Goal: Check status: Check status

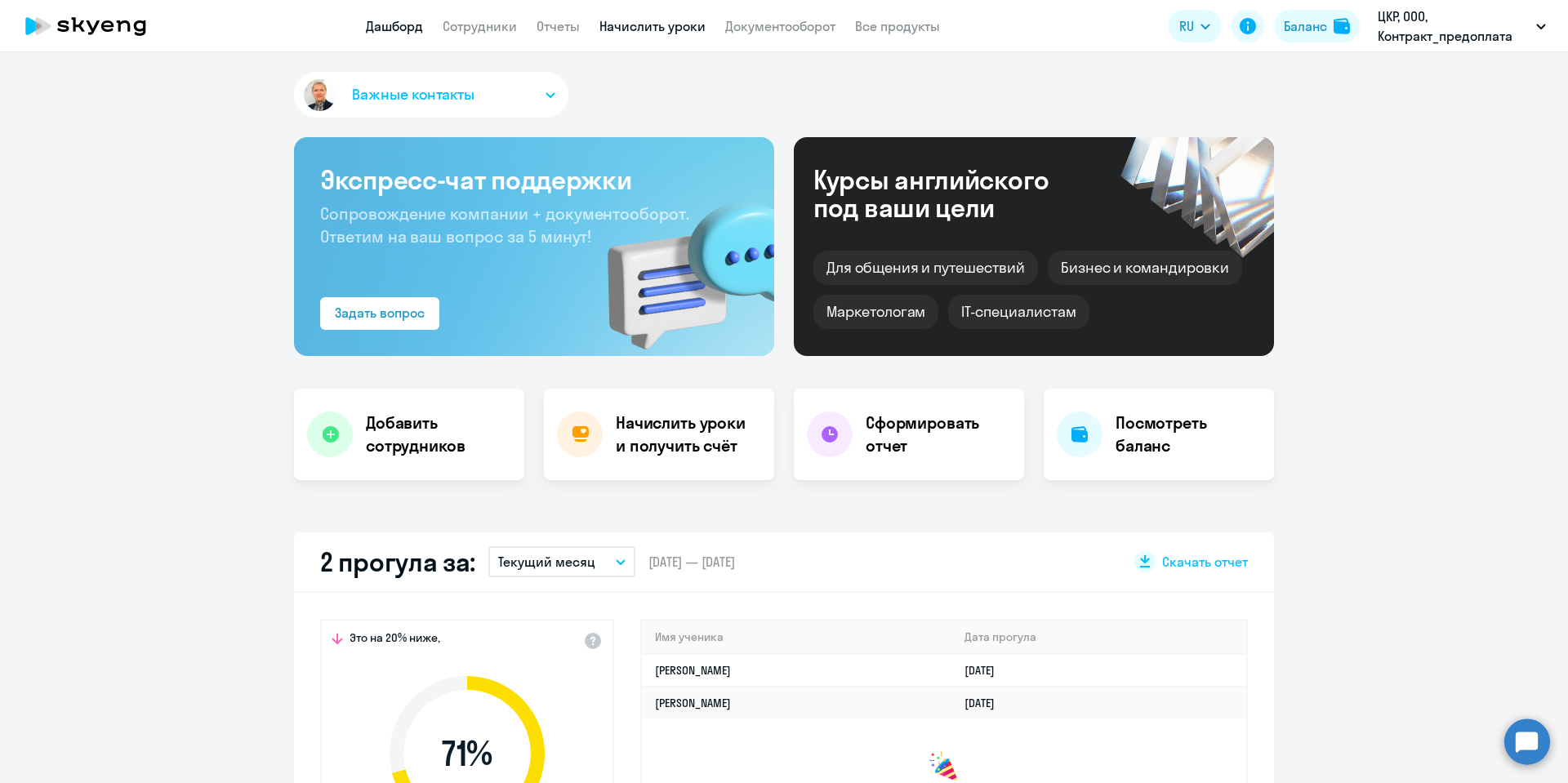
click at [669, 29] on link "Начислить уроки" at bounding box center [652, 26] width 106 height 16
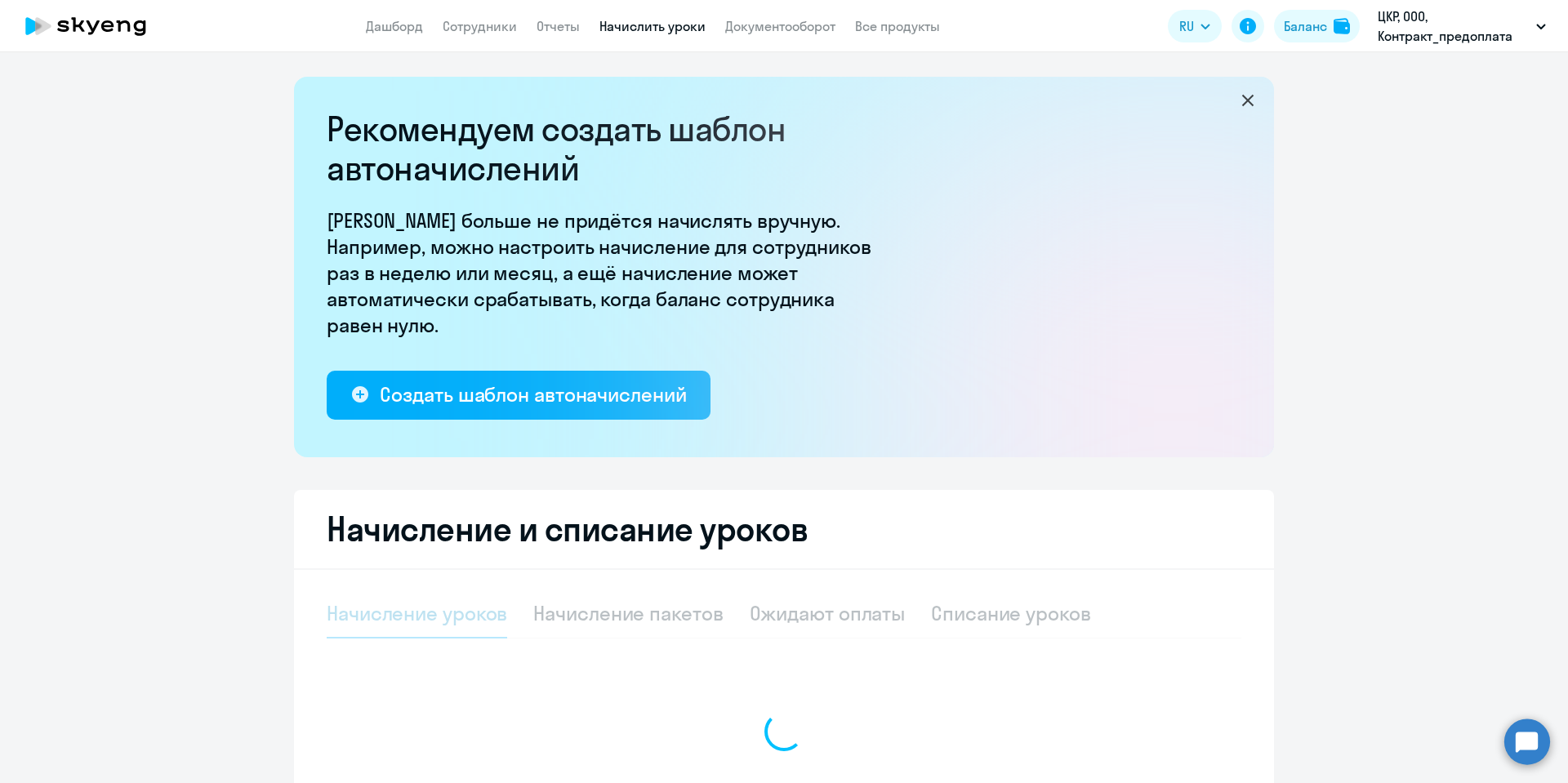
select select "10"
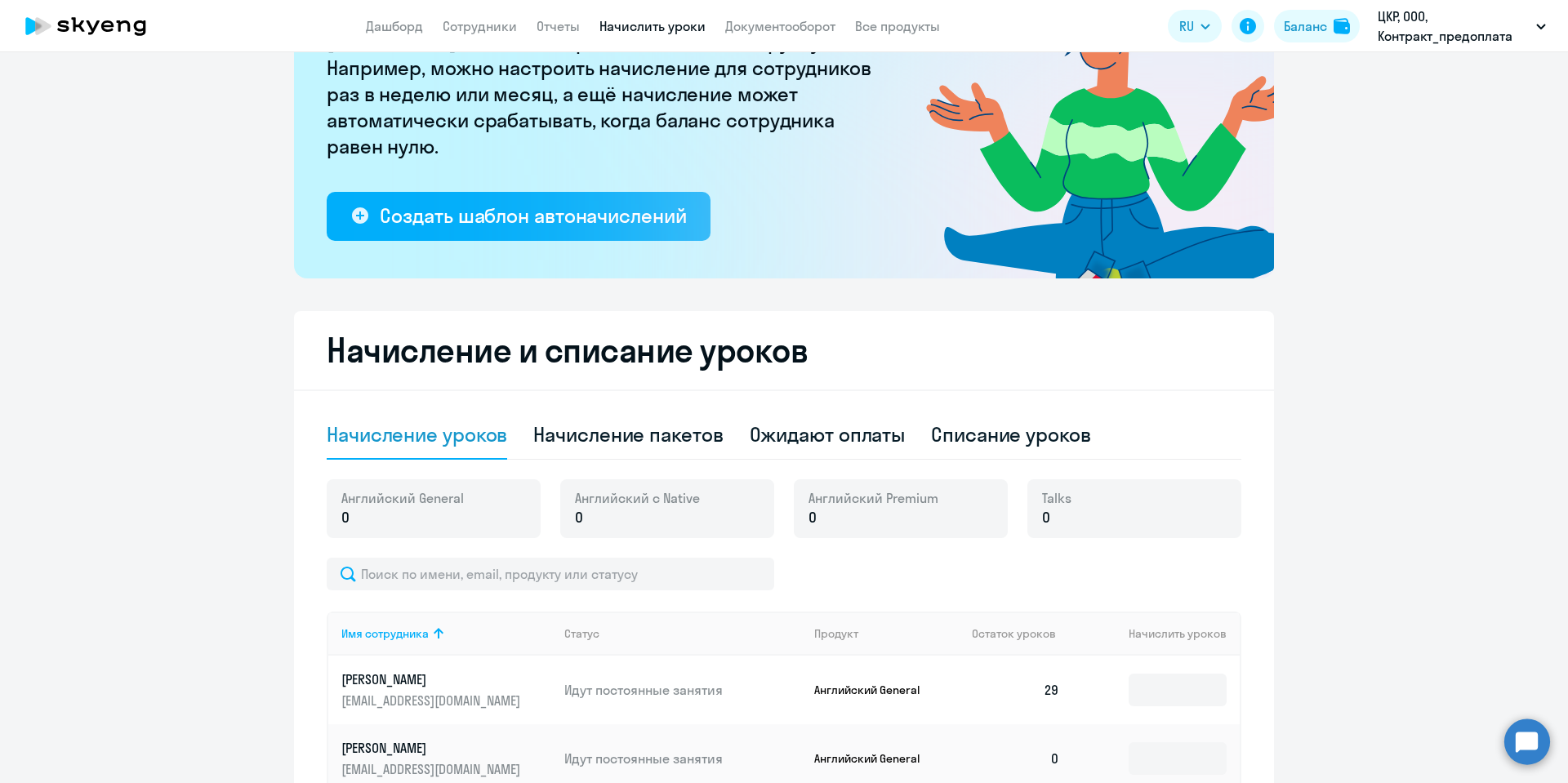
scroll to position [123, 0]
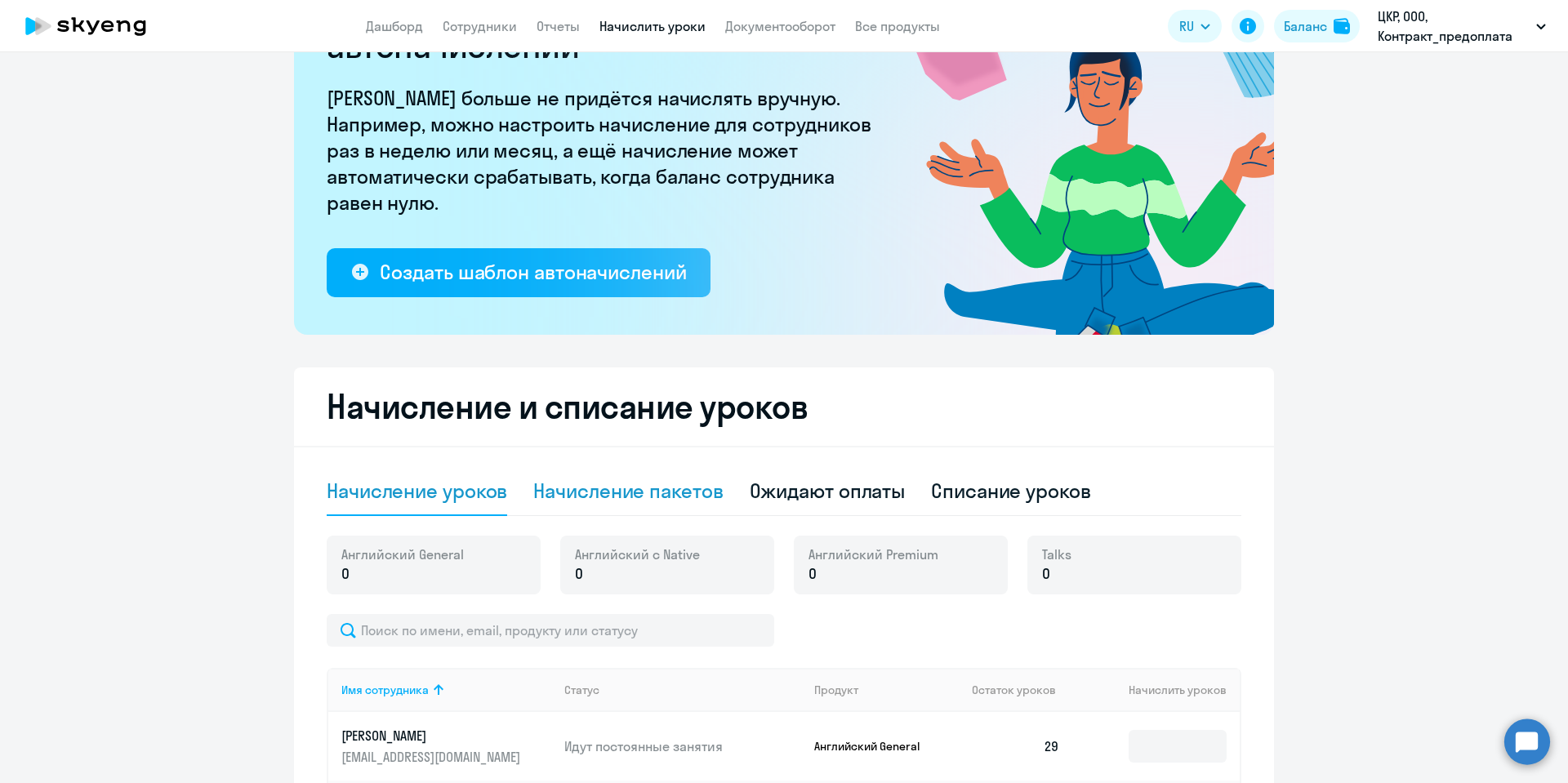
click at [615, 487] on div "Начисление пакетов" at bounding box center [627, 490] width 190 height 26
select select "10"
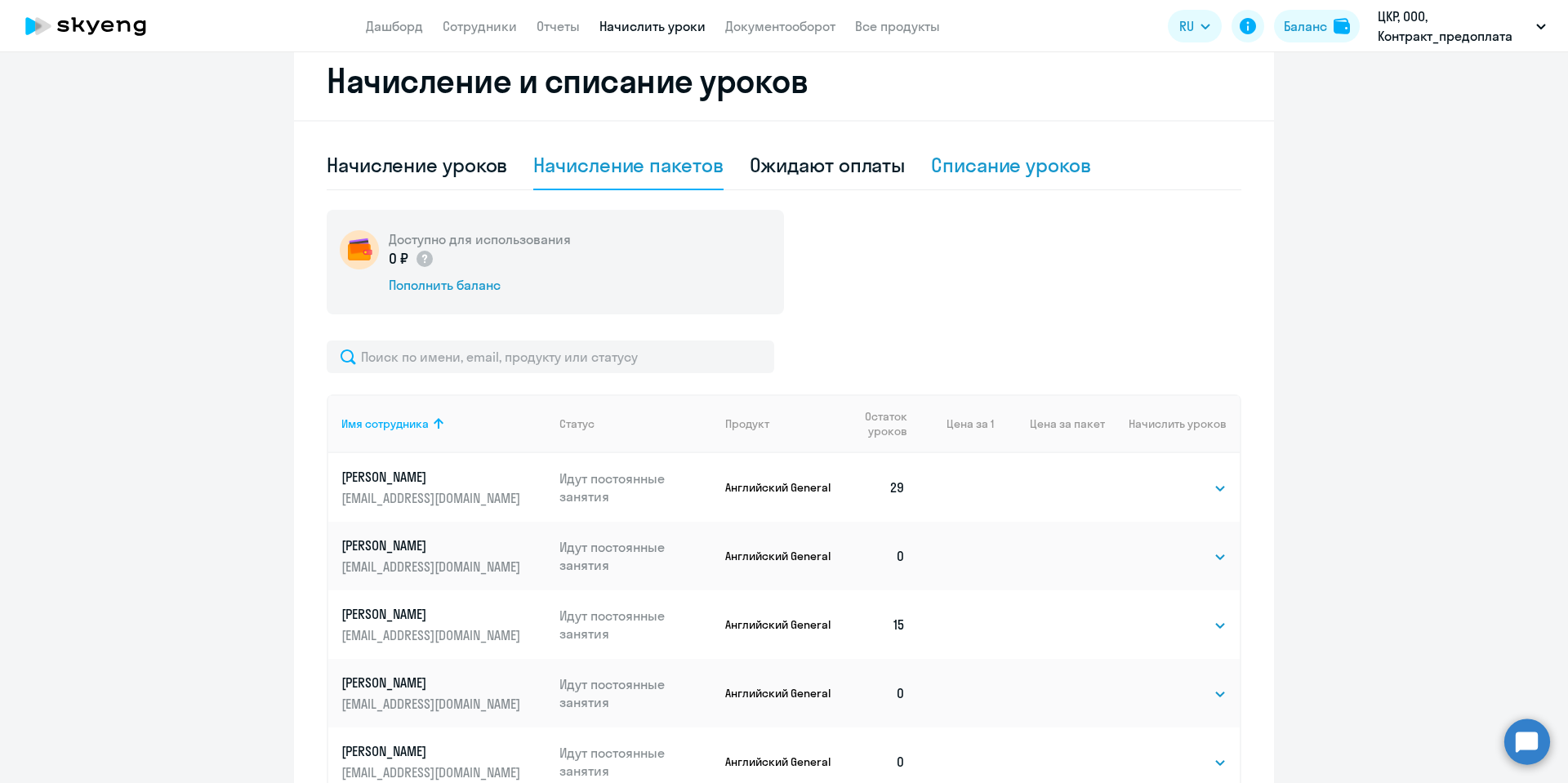
scroll to position [490, 0]
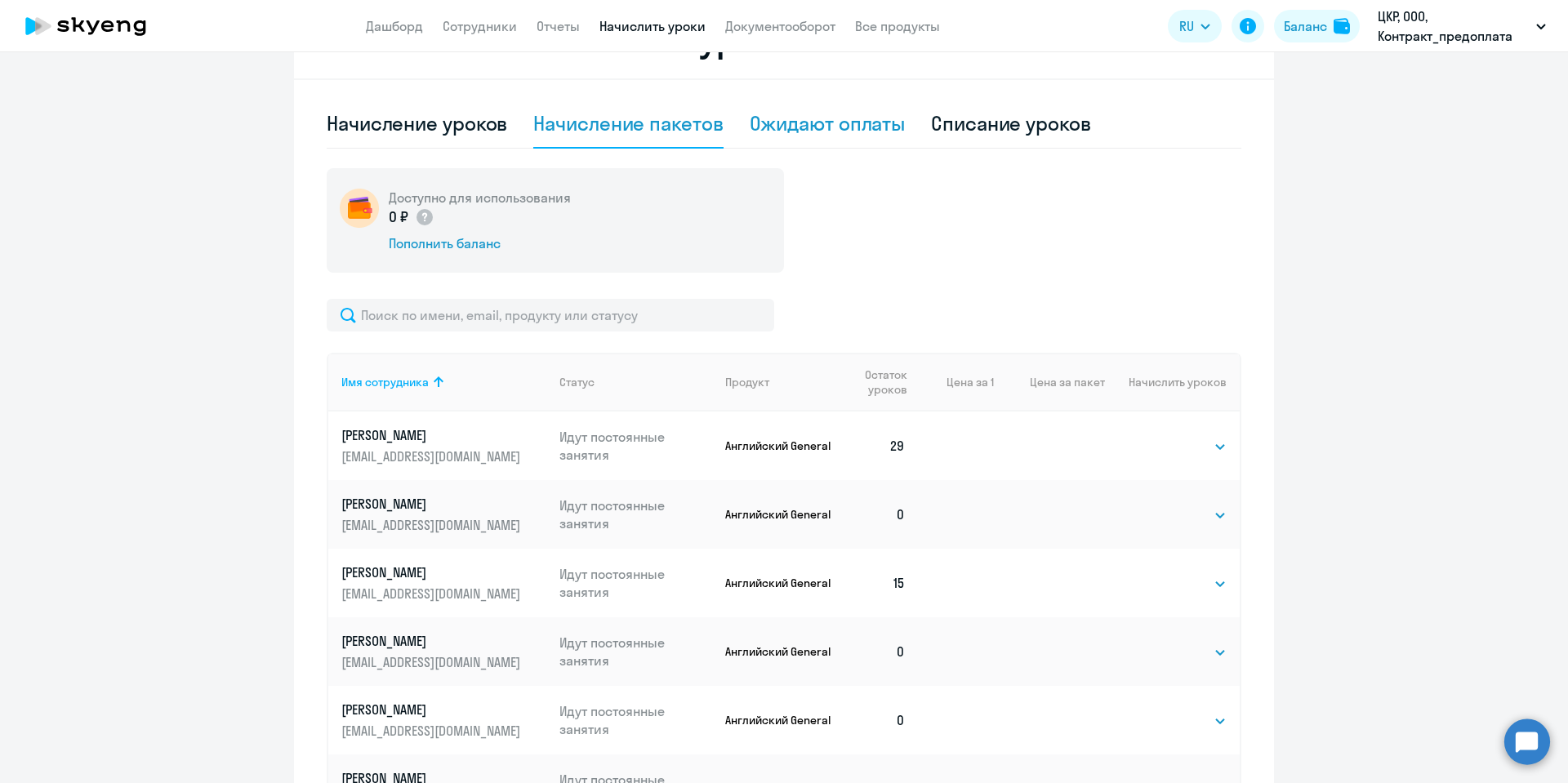
click at [823, 128] on div "Ожидают оплаты" at bounding box center [828, 123] width 156 height 26
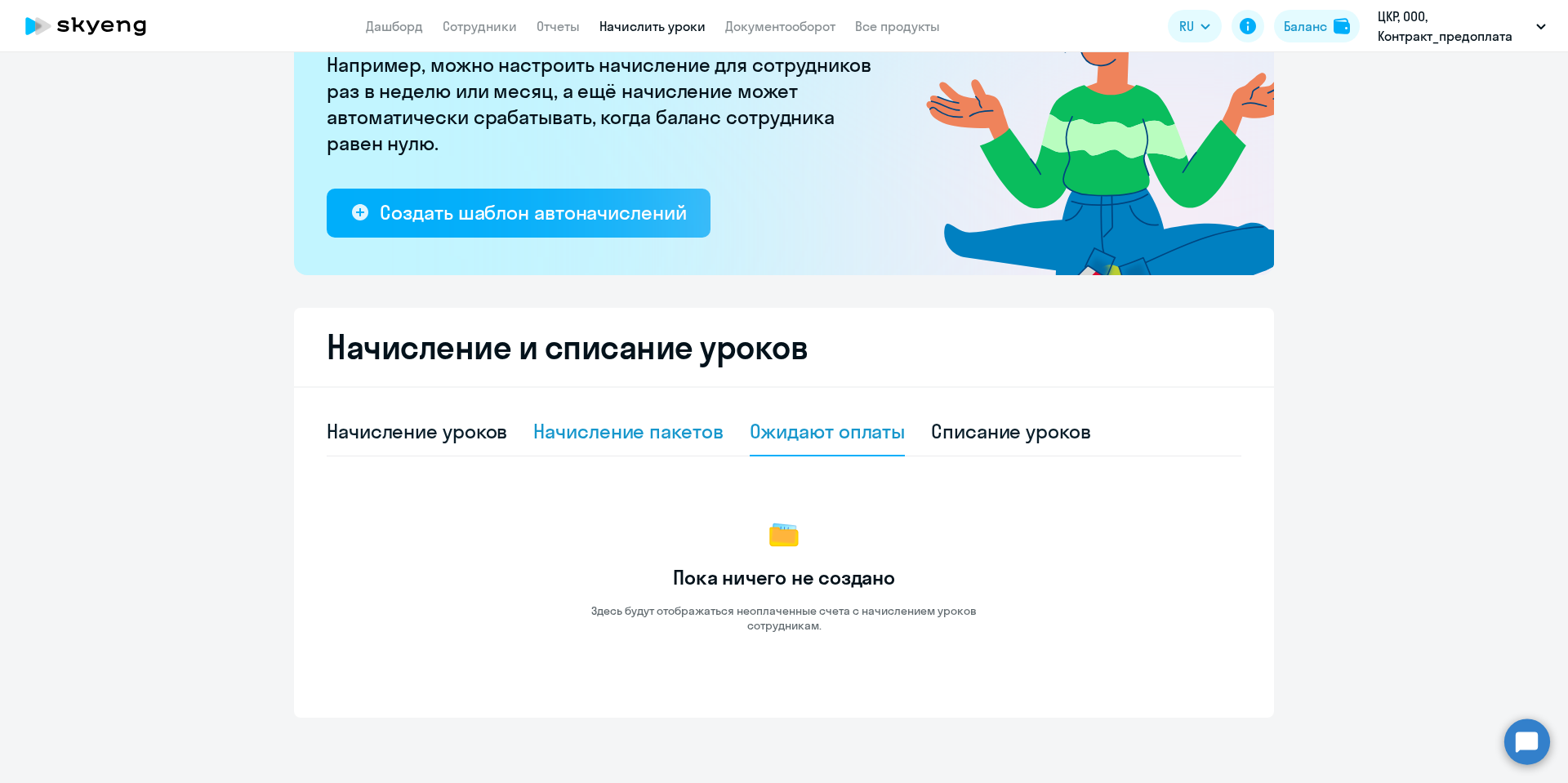
click at [643, 427] on div "Начисление пакетов" at bounding box center [627, 431] width 190 height 26
select select "10"
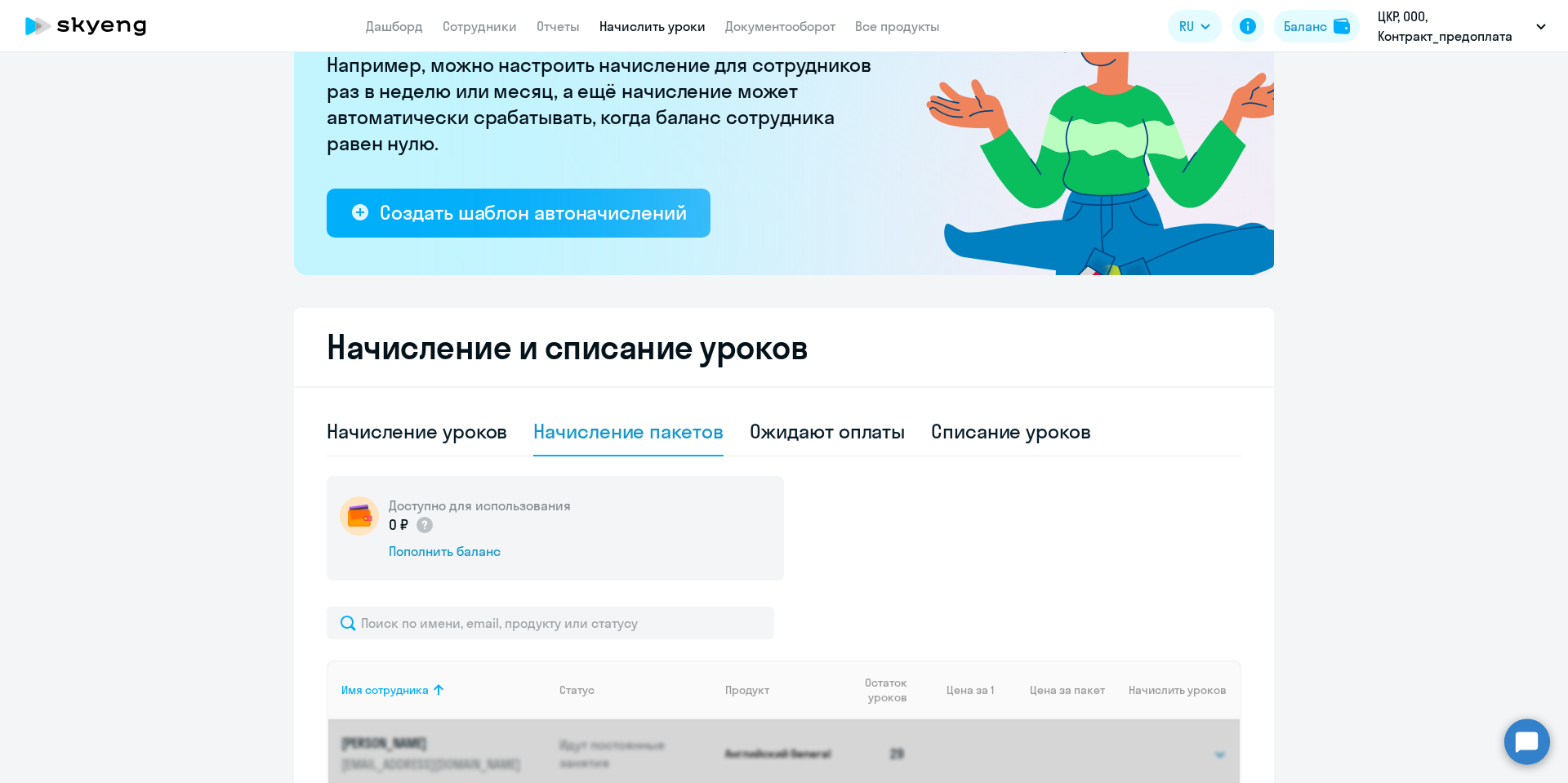
scroll to position [490, 0]
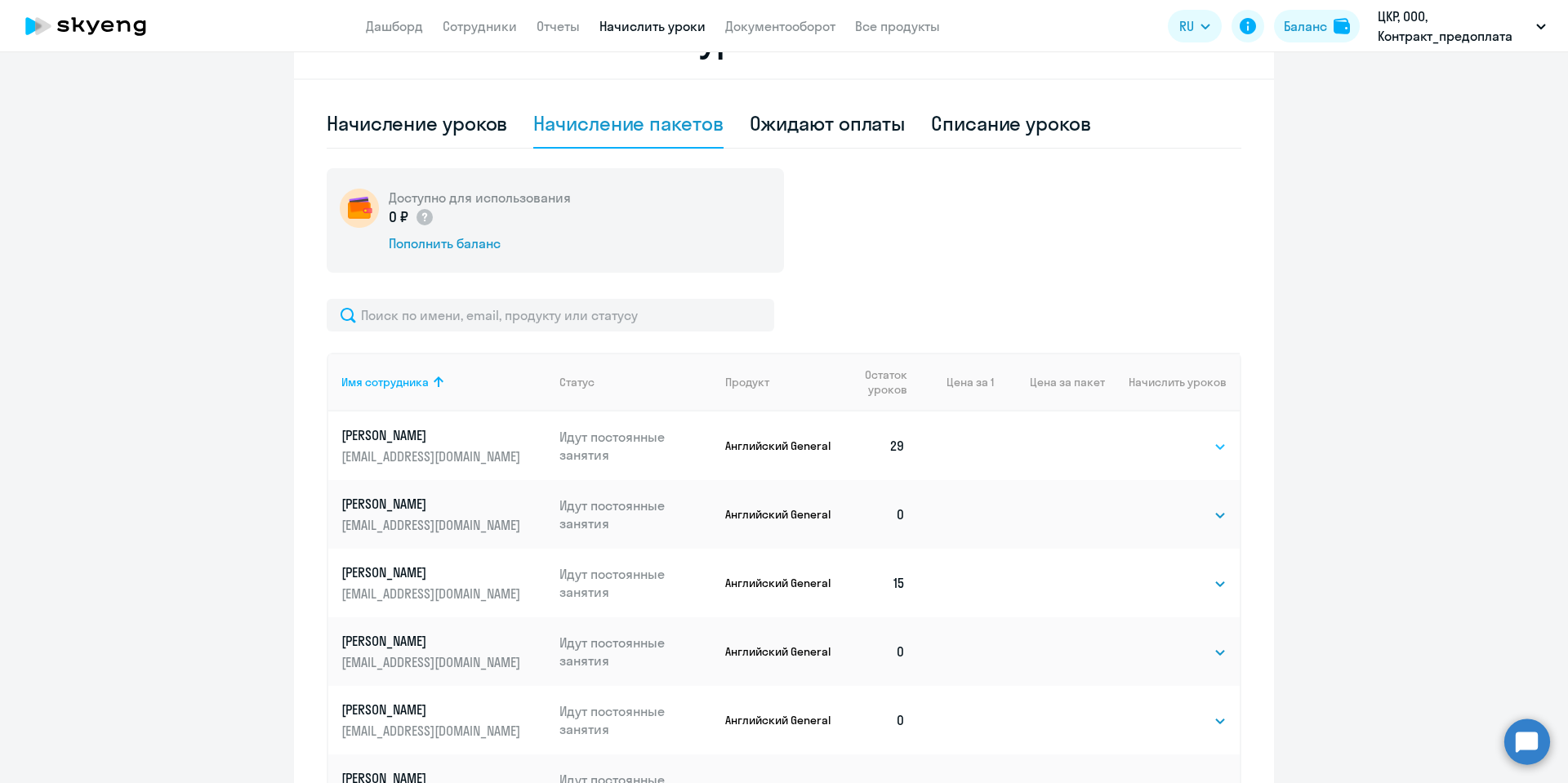
click at [1207, 444] on select "Выбрать 4 8 16 32 64 96 128" at bounding box center [1192, 447] width 67 height 20
select select "32"
click at [1160, 437] on select "Выбрать 4 8 16 32 64 96 128" at bounding box center [1192, 447] width 67 height 20
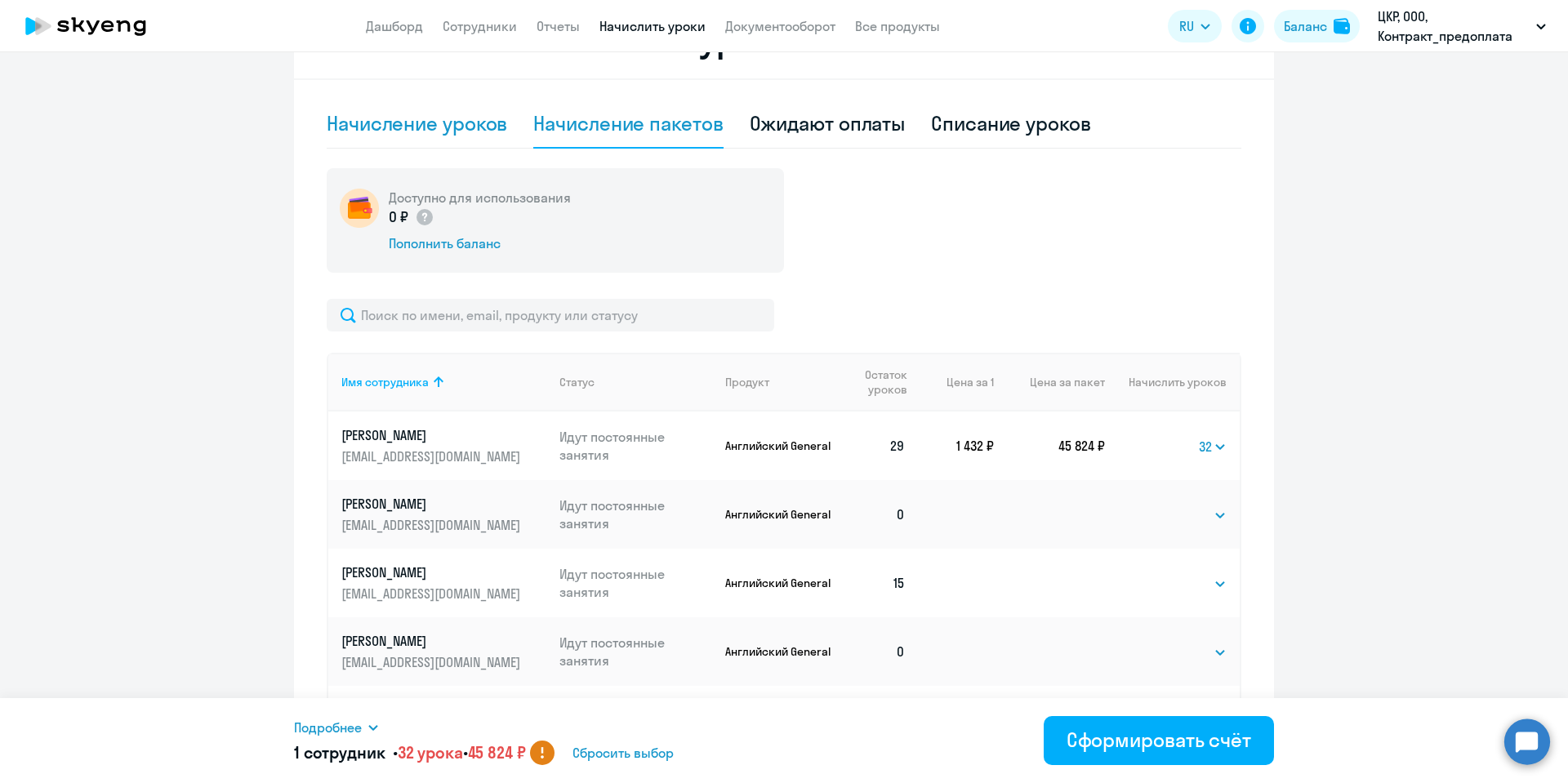
click at [453, 122] on div "Начисление уроков" at bounding box center [416, 123] width 181 height 26
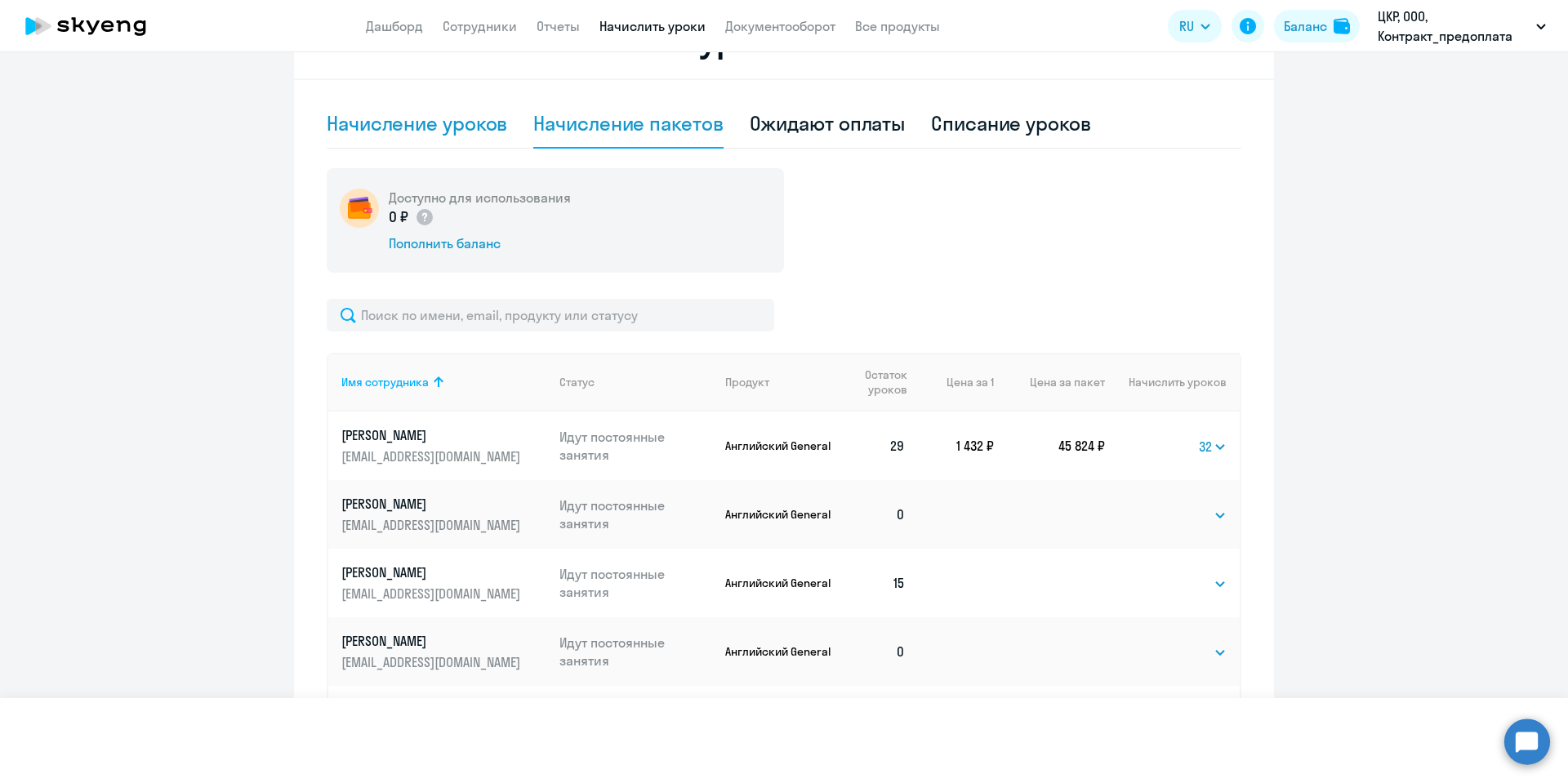
select select "10"
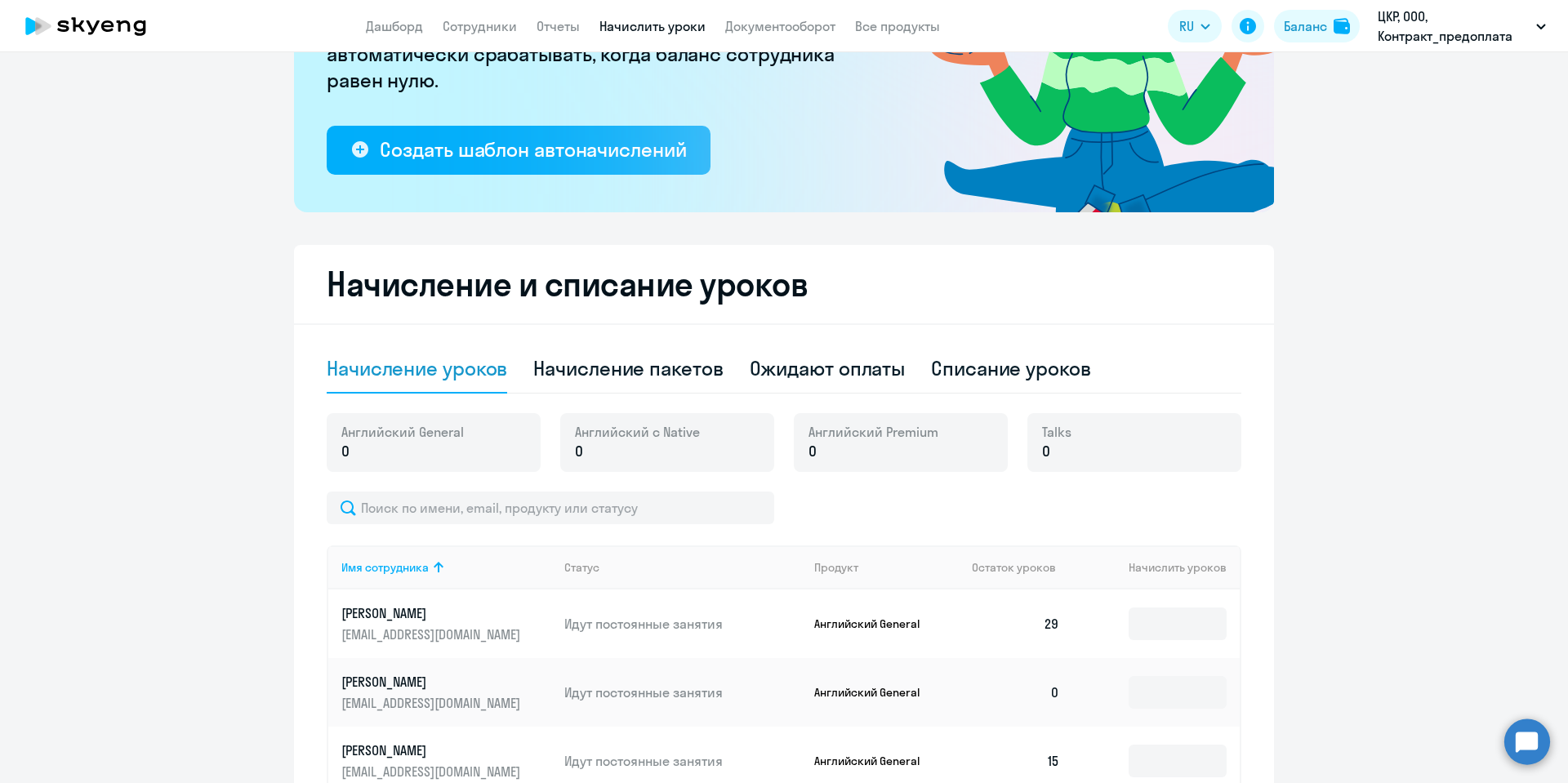
scroll to position [0, 0]
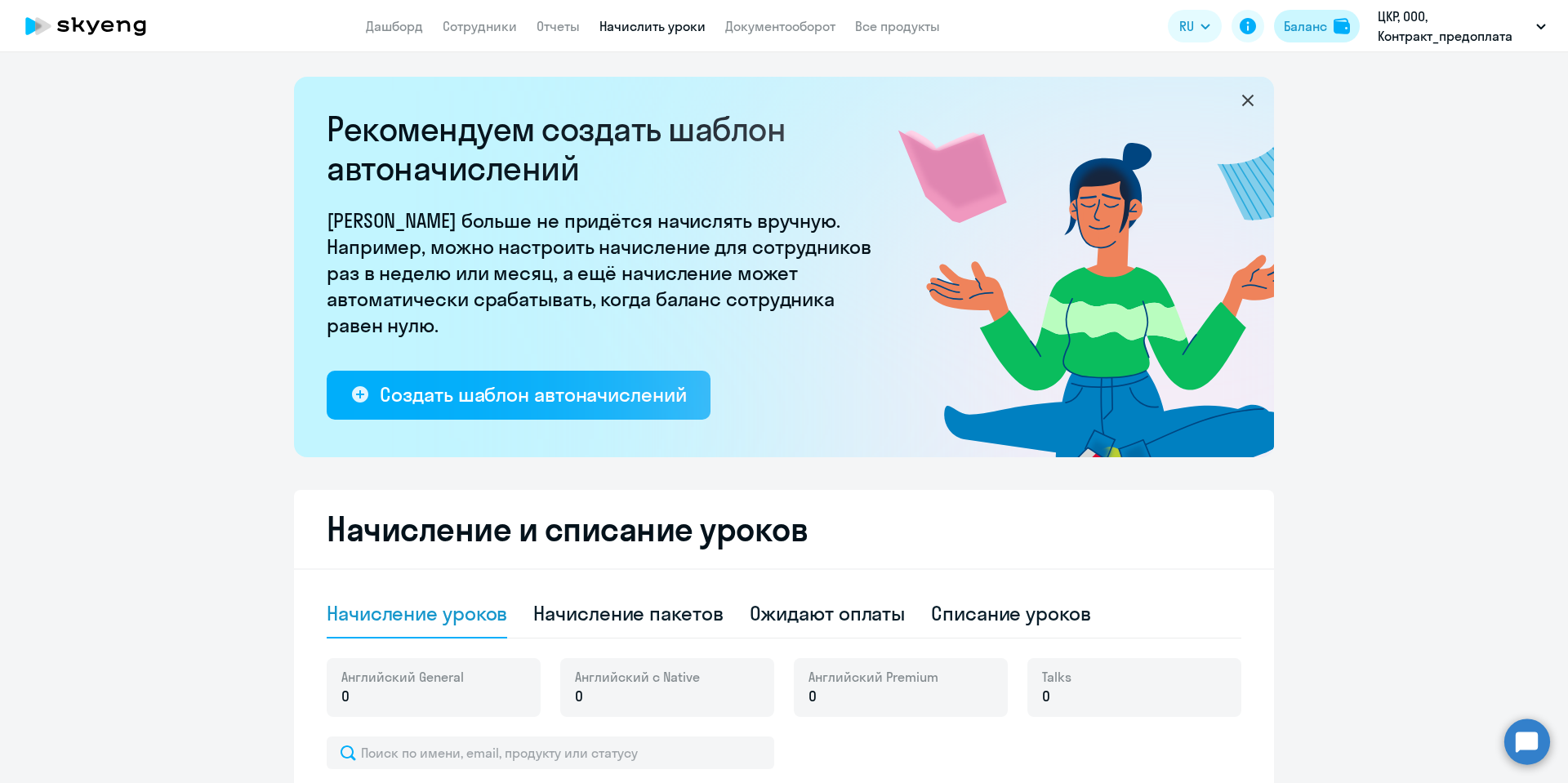
click at [1284, 20] on div "Баланс" at bounding box center [1305, 26] width 44 height 20
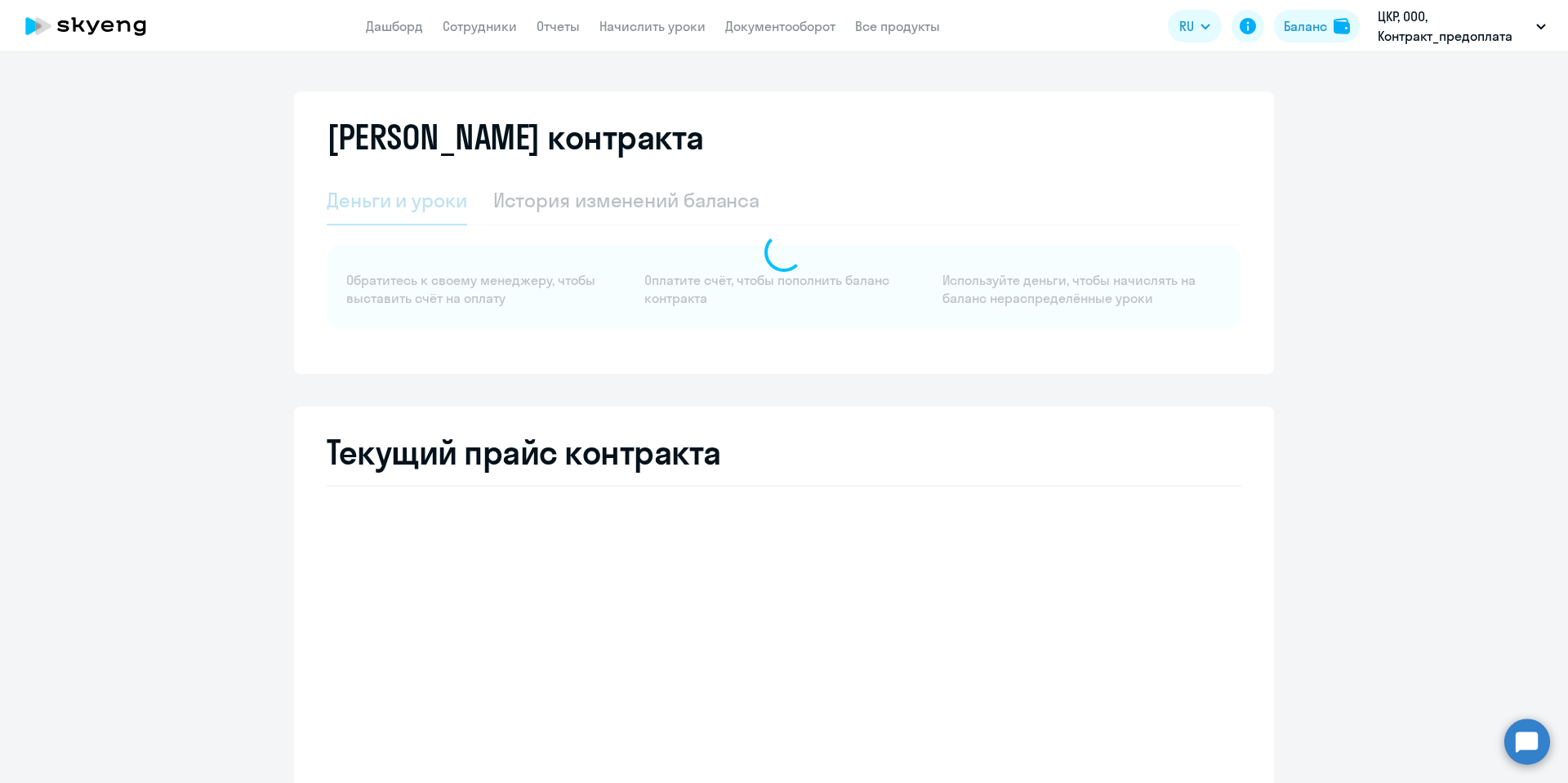
select select "english_adult_not_native_speaker"
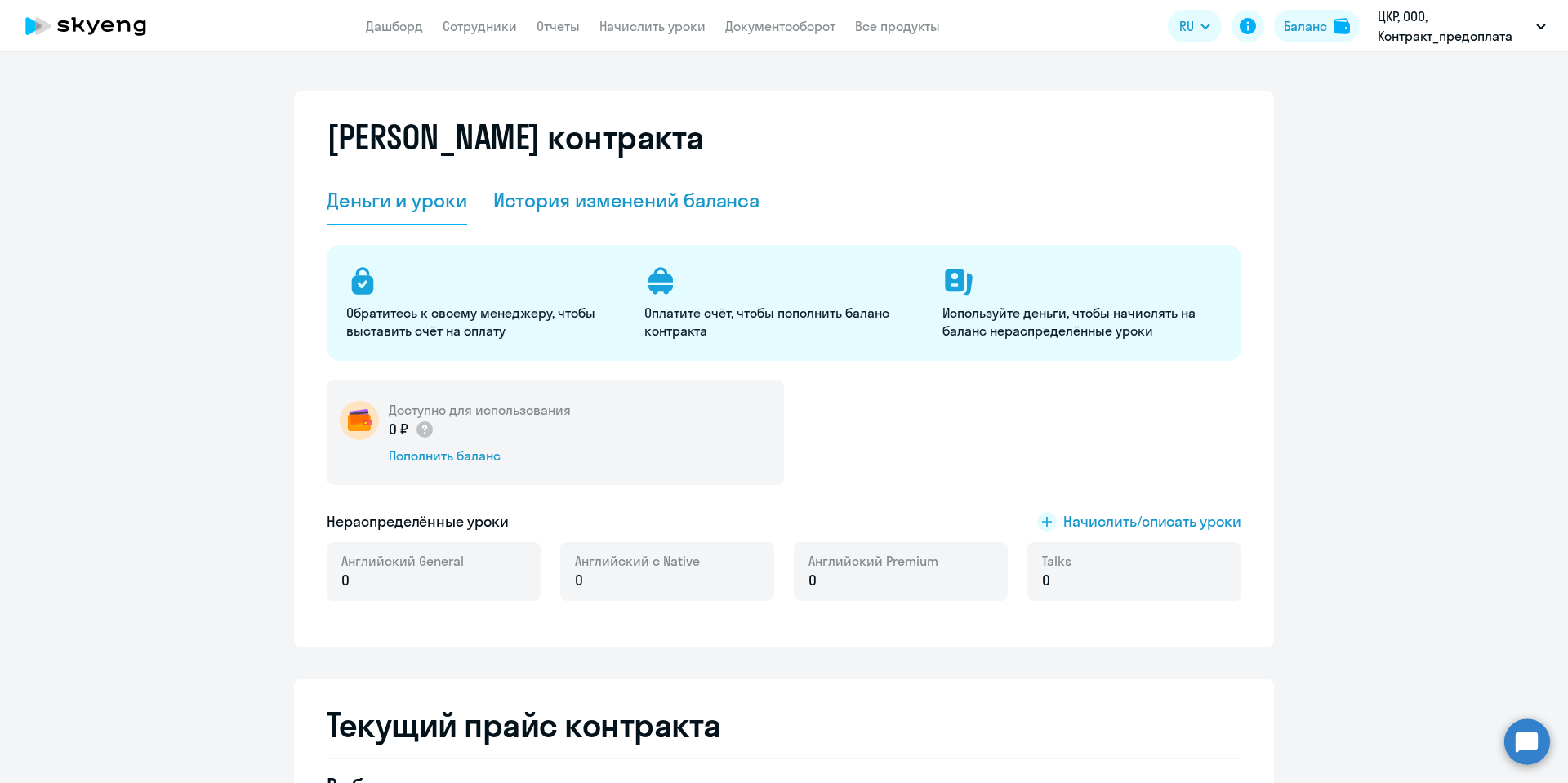
click at [682, 196] on div "История изменений баланса" at bounding box center [626, 199] width 267 height 26
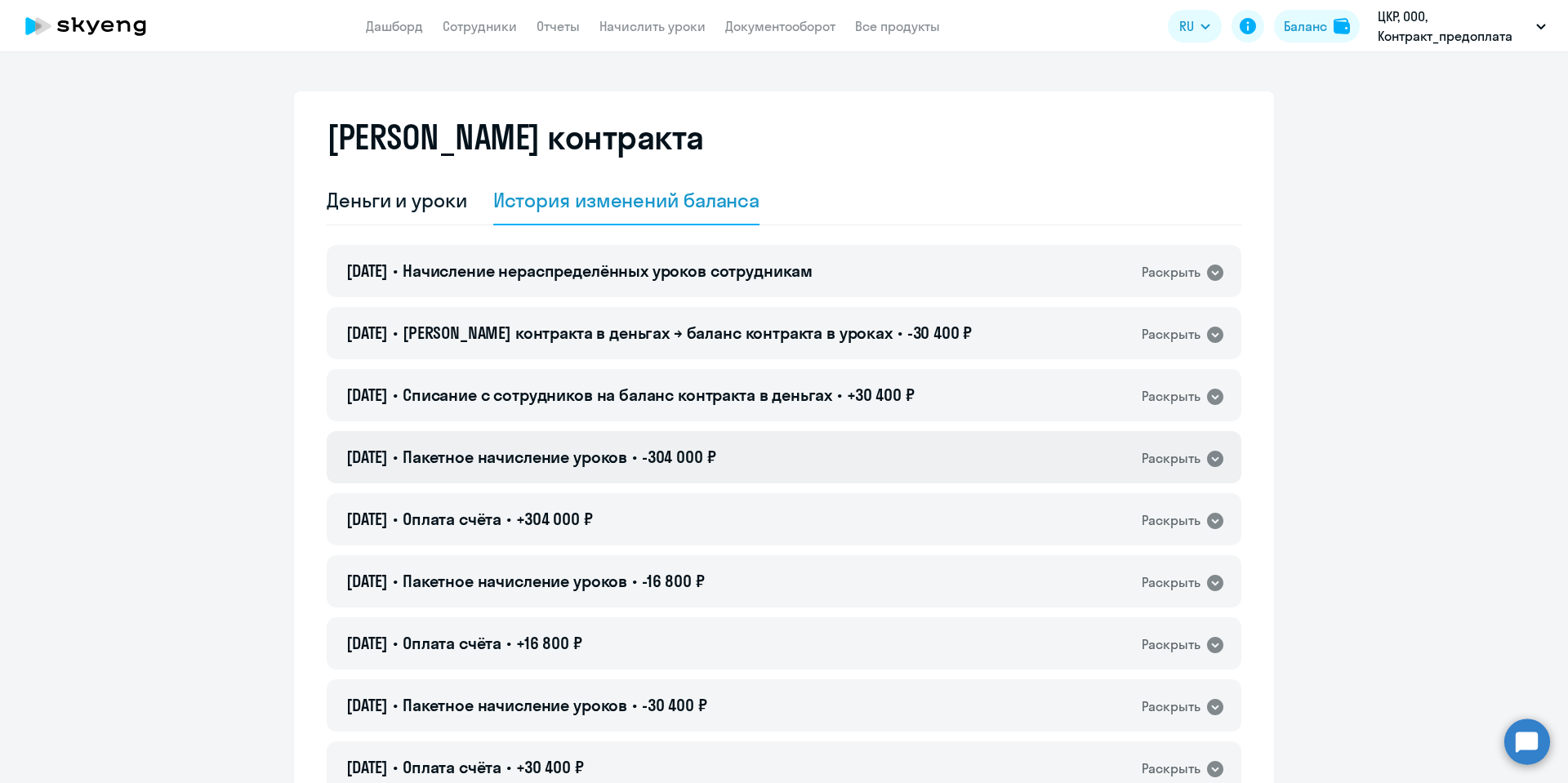
click at [1215, 461] on icon at bounding box center [1216, 459] width 20 height 20
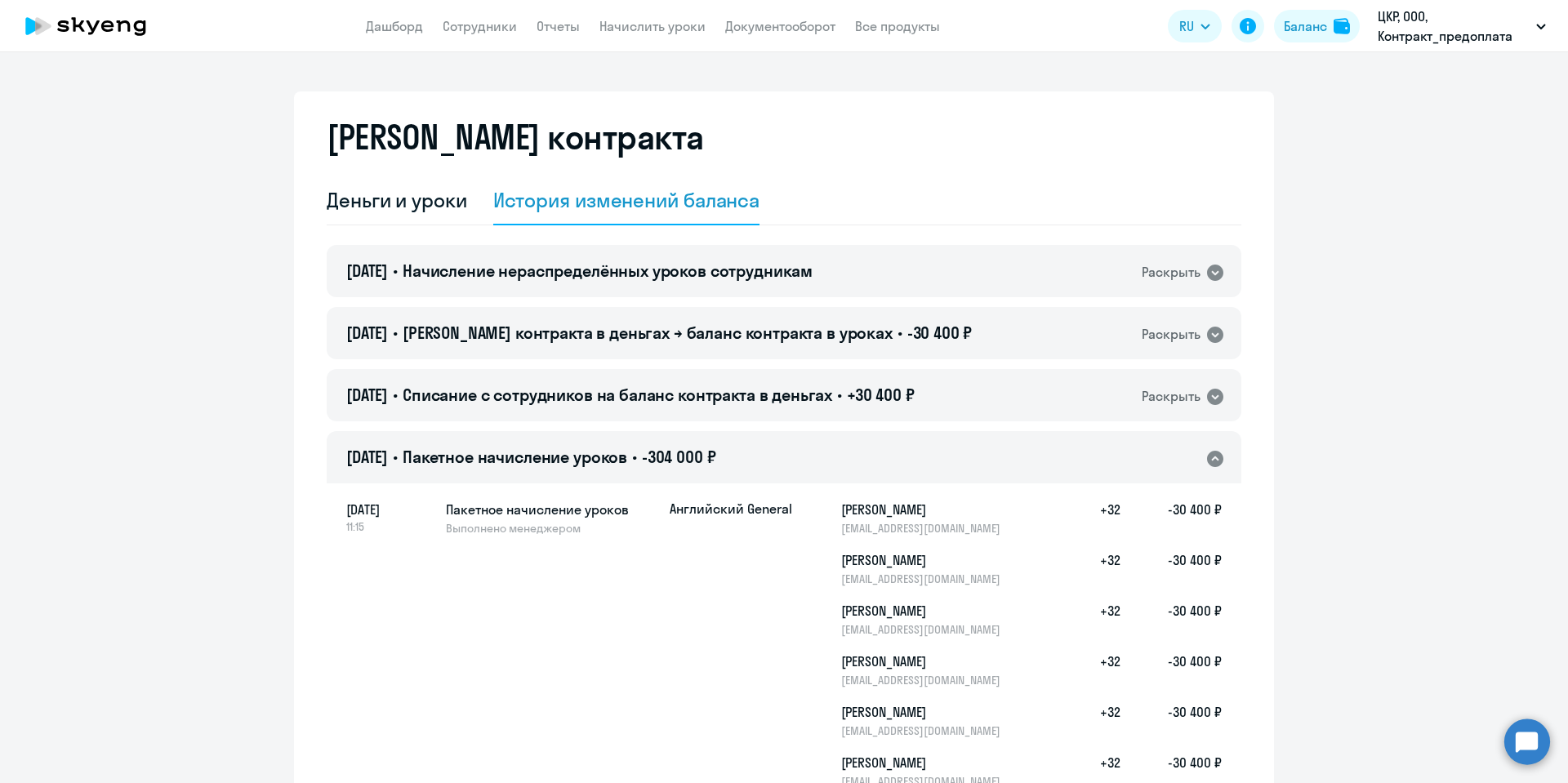
click at [1208, 452] on icon at bounding box center [1216, 459] width 16 height 16
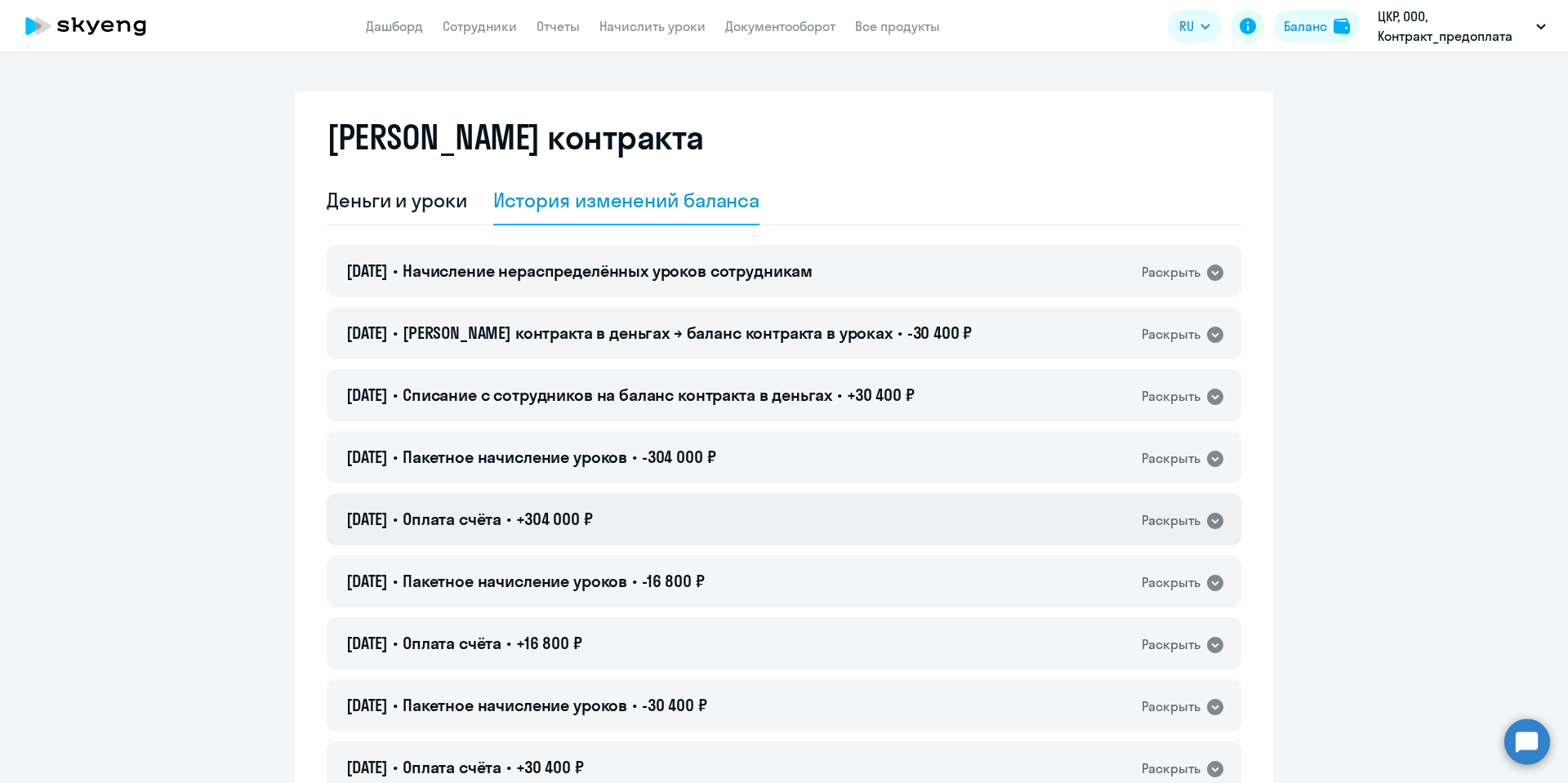
click at [1208, 526] on icon at bounding box center [1216, 521] width 16 height 16
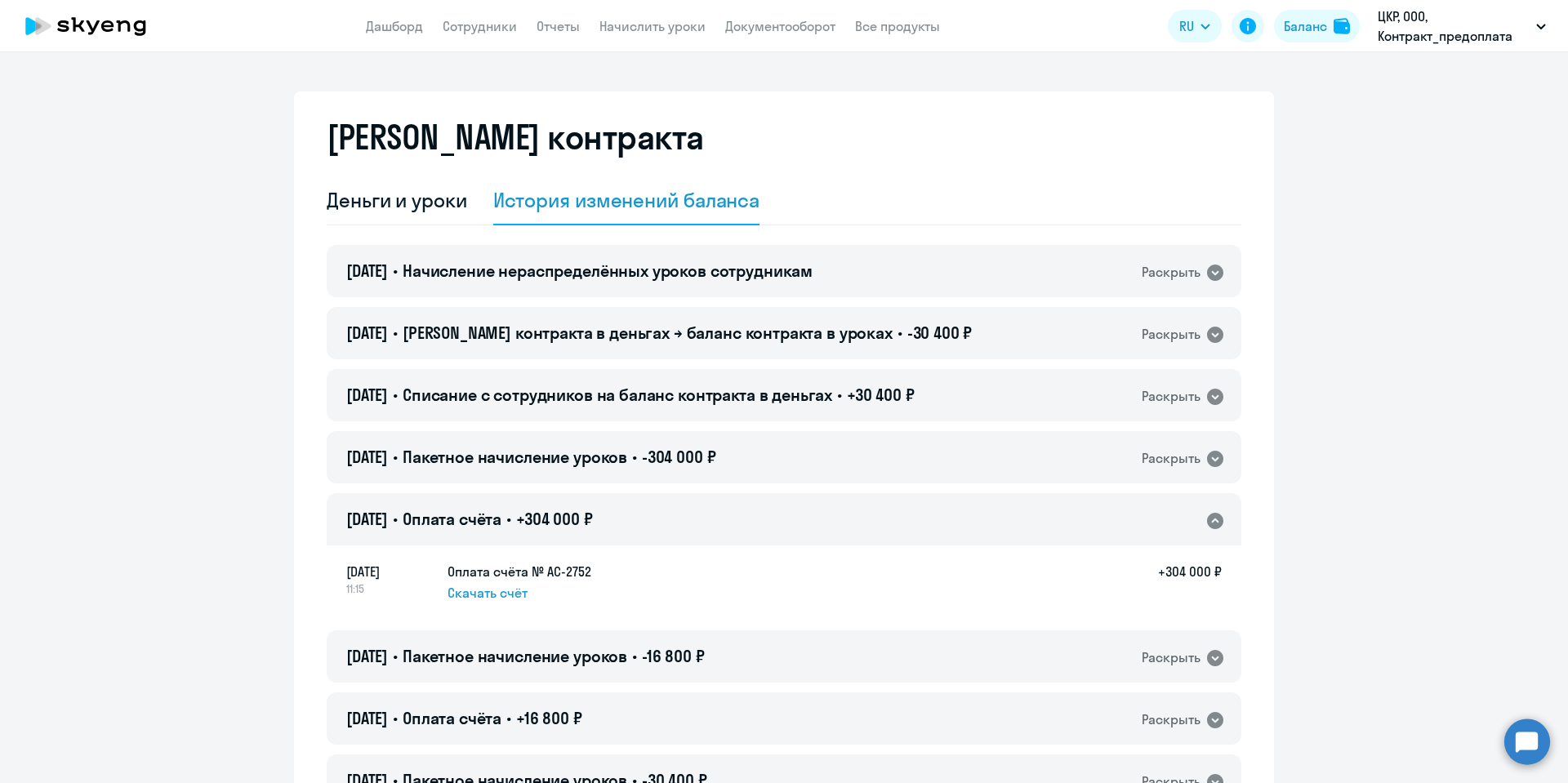
click at [486, 595] on span "Скачать счёт" at bounding box center [488, 593] width 80 height 20
